Goal: Connect with others: Connect with others

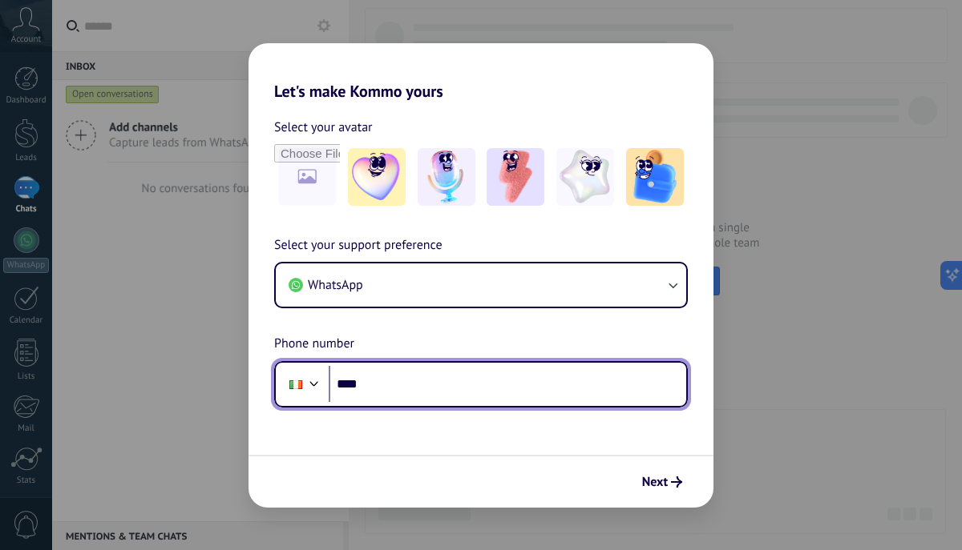
click at [389, 382] on input "****" at bounding box center [507, 384] width 357 height 37
type input "**********"
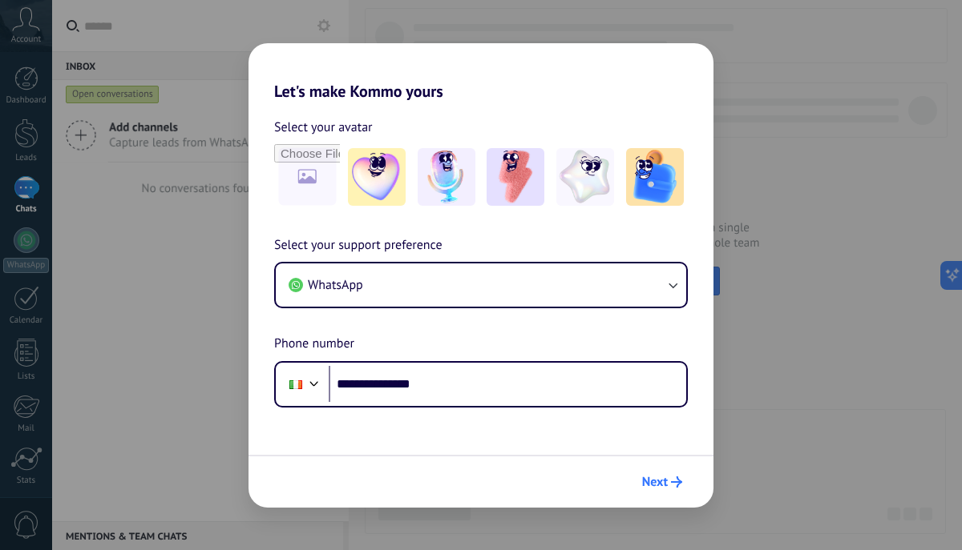
click at [655, 485] on span "Next" at bounding box center [655, 482] width 26 height 11
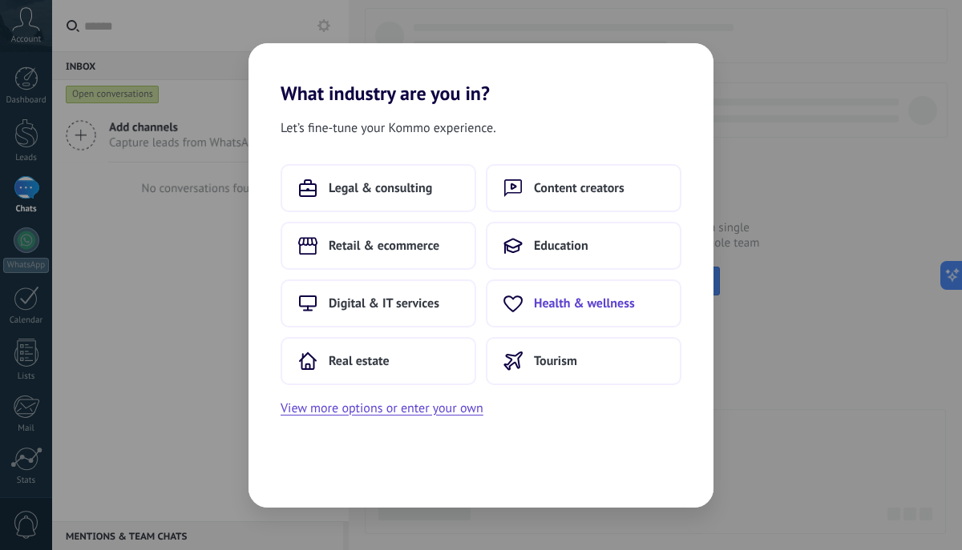
click at [542, 296] on span "Health & wellness" at bounding box center [584, 304] width 101 height 16
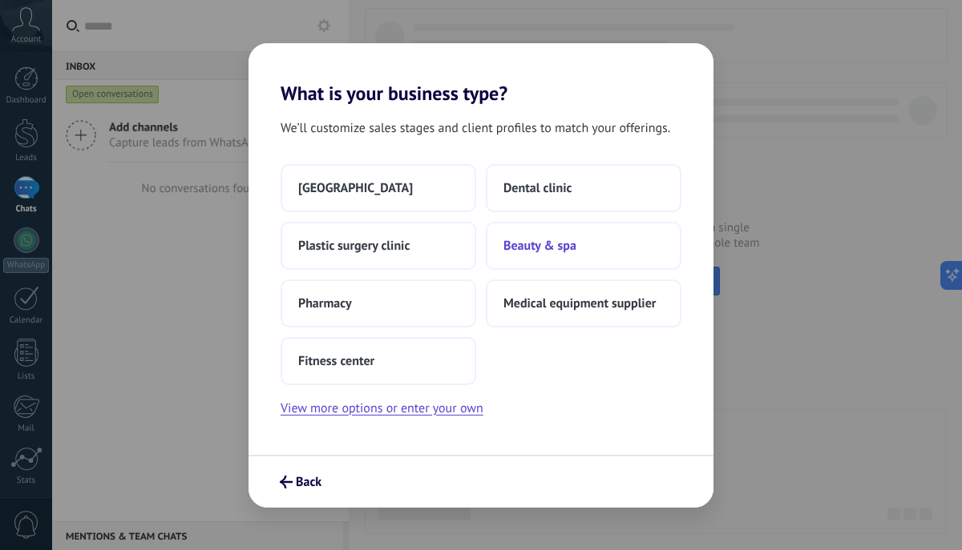
click at [550, 247] on span "Beauty & spa" at bounding box center [539, 246] width 73 height 16
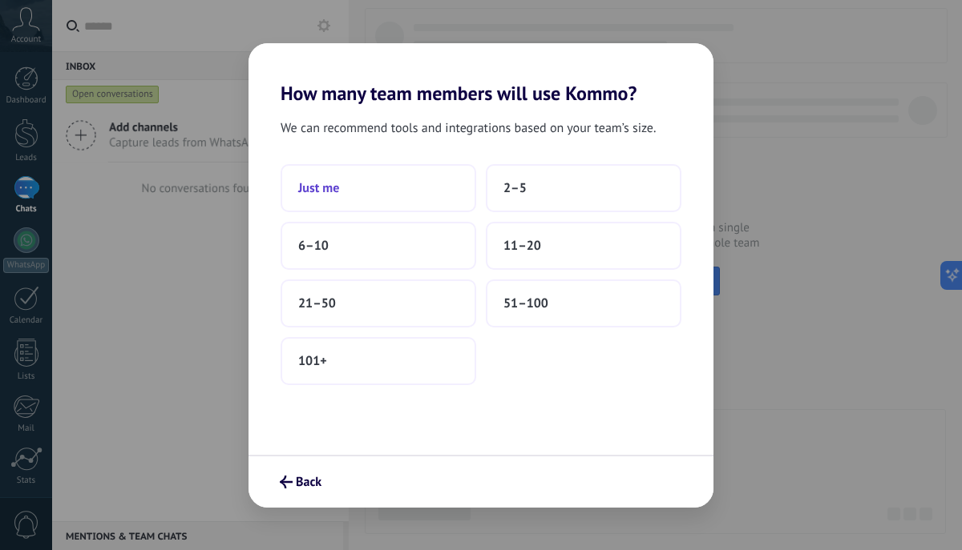
click at [358, 189] on button "Just me" at bounding box center [378, 188] width 196 height 48
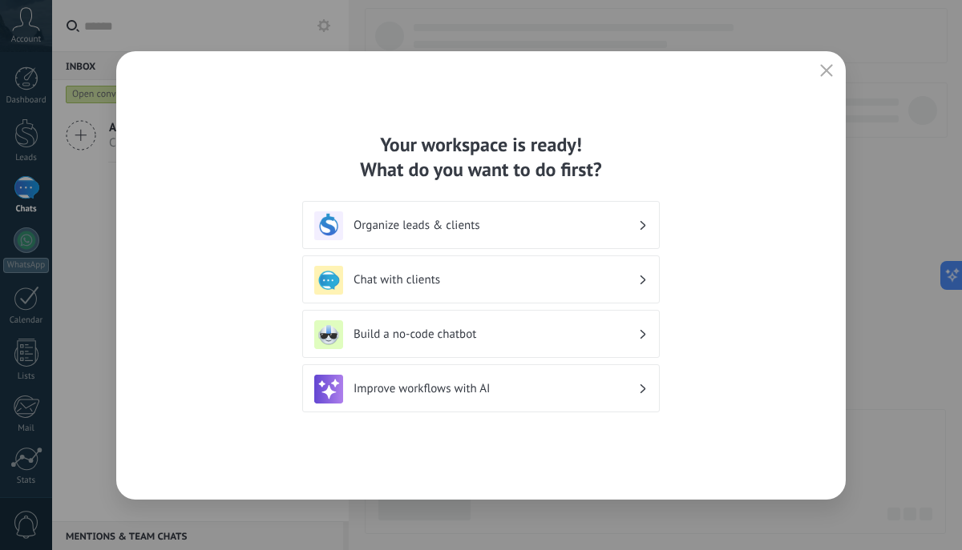
click at [829, 72] on icon "button" at bounding box center [826, 70] width 13 height 13
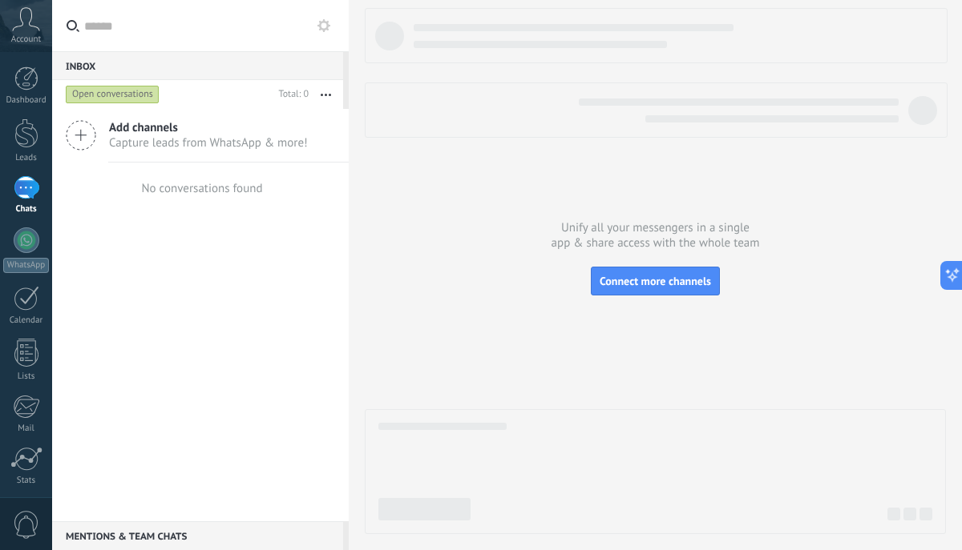
scroll to position [116, 0]
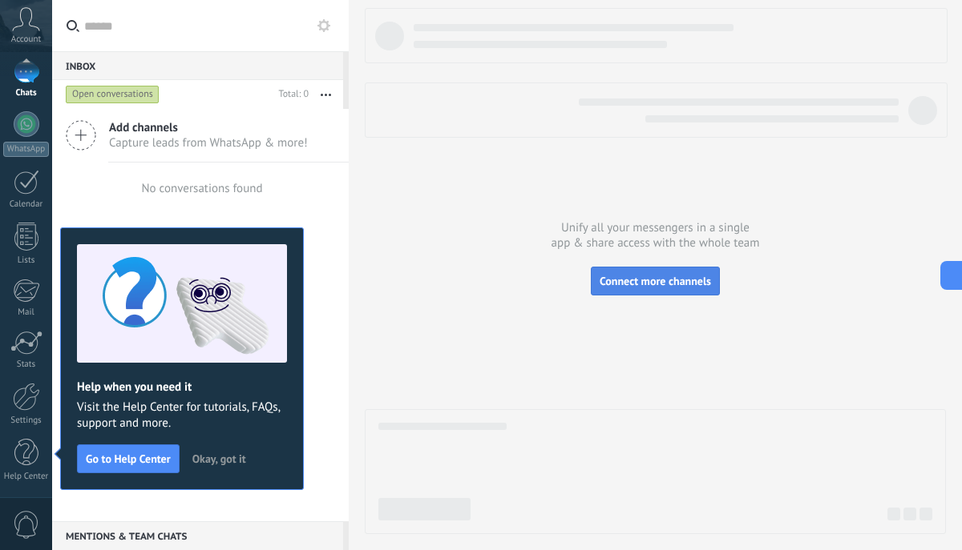
click at [701, 284] on span "Connect more channels" at bounding box center [654, 281] width 111 height 14
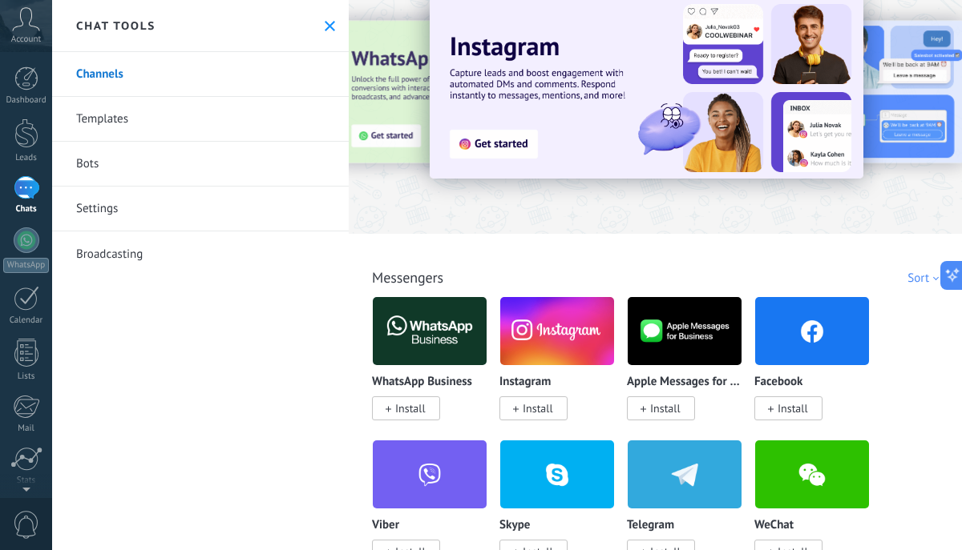
scroll to position [22, 0]
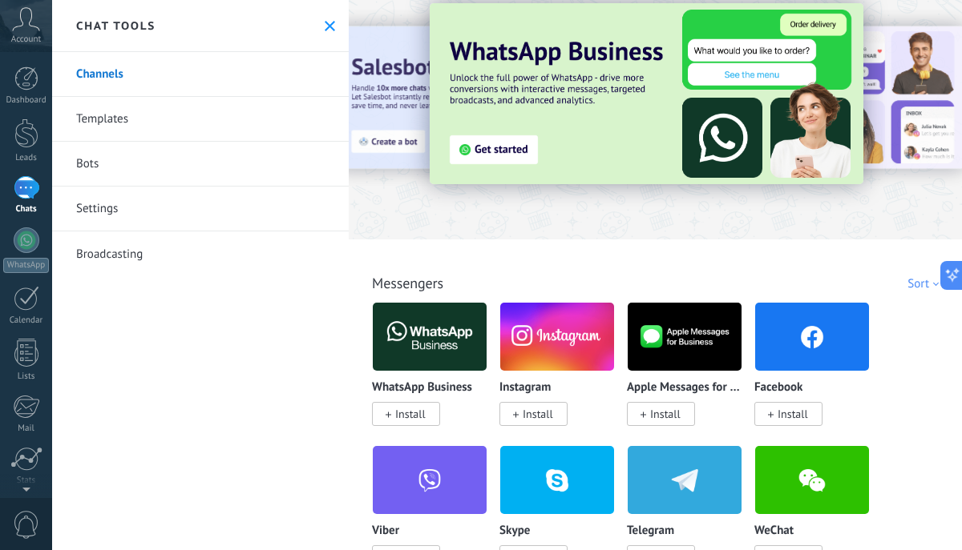
click at [526, 417] on span "Install" at bounding box center [537, 414] width 30 height 14
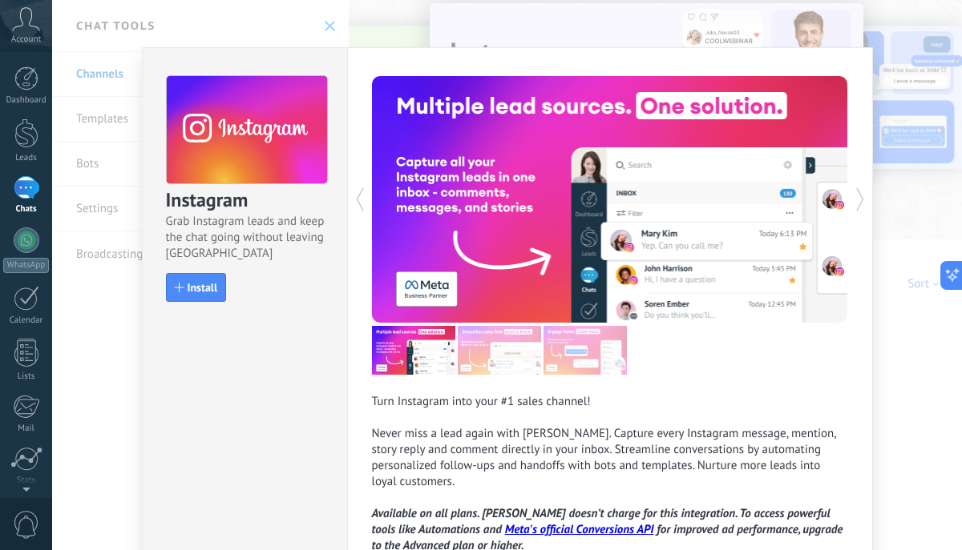
scroll to position [12, 0]
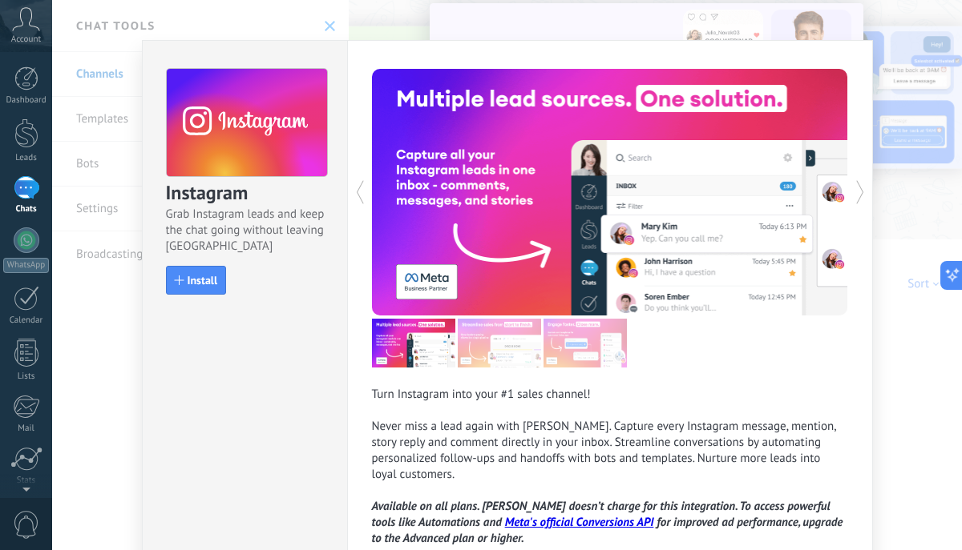
click at [450, 146] on button at bounding box center [491, 192] width 238 height 247
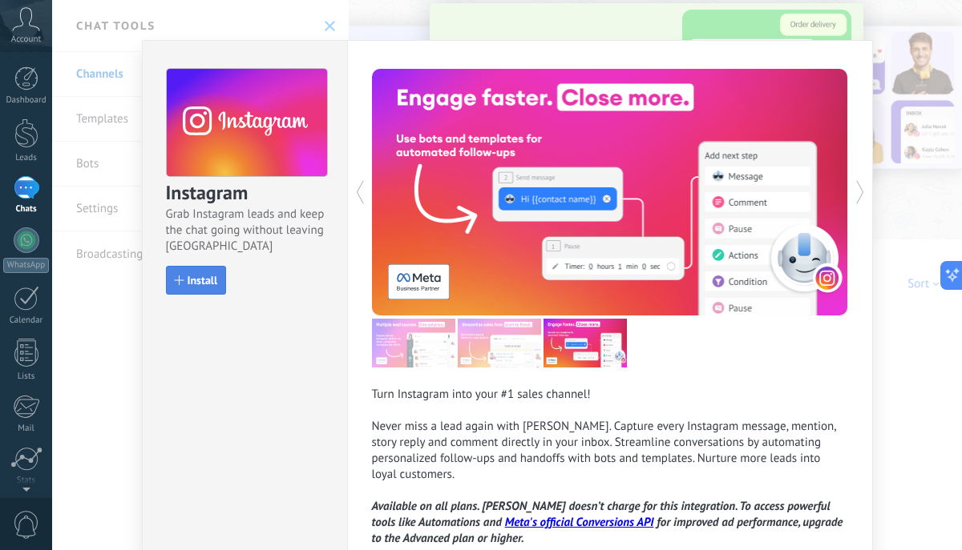
click at [194, 288] on button "Install" at bounding box center [196, 280] width 61 height 29
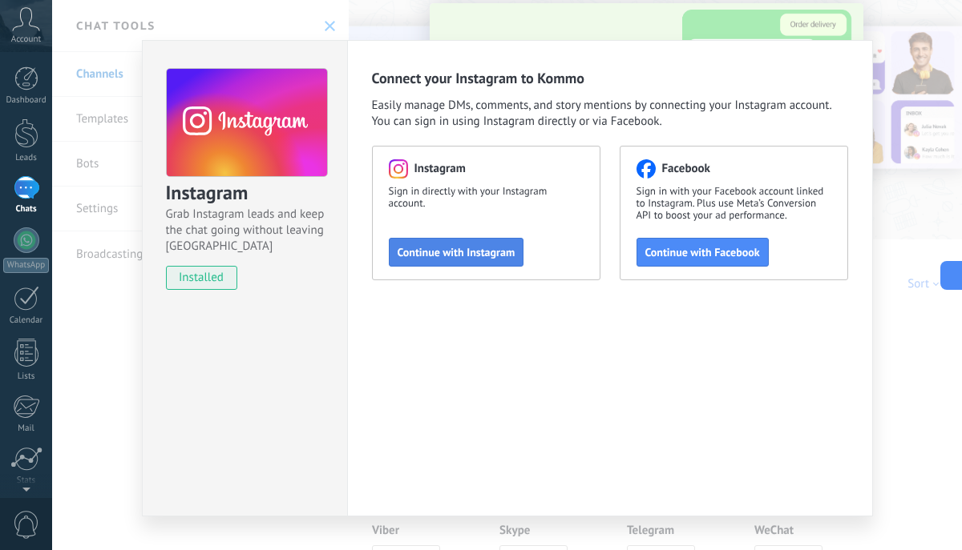
click at [432, 248] on span "Continue with Instagram" at bounding box center [456, 252] width 118 height 11
